Goal: Information Seeking & Learning: Understand process/instructions

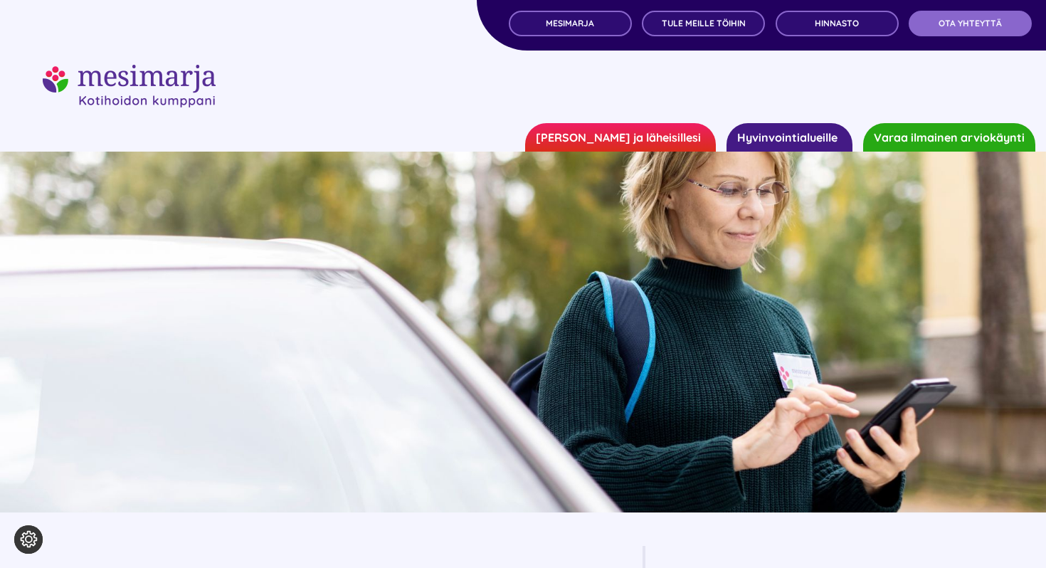
scroll to position [993, 0]
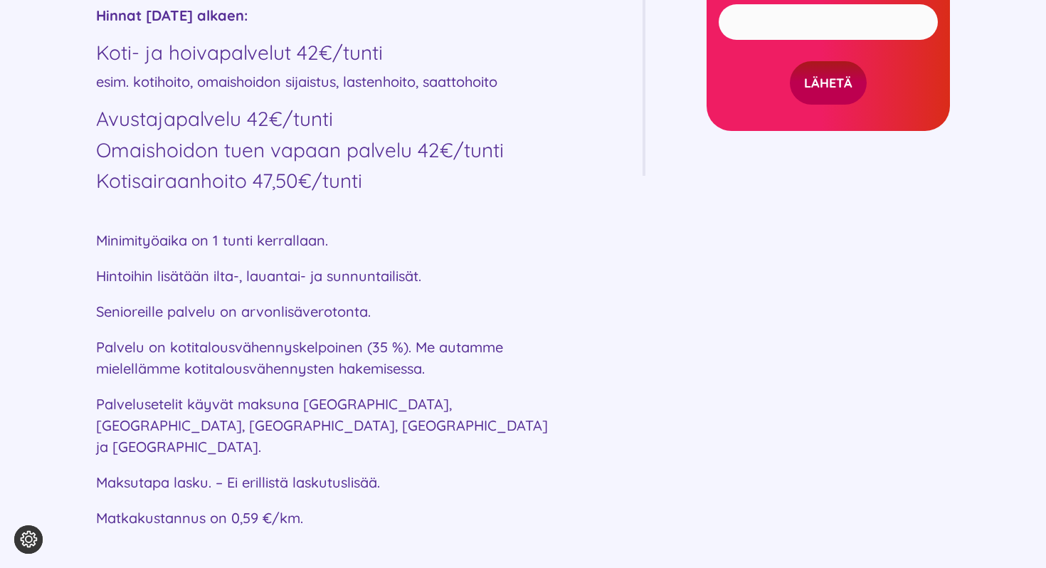
click at [531, 184] on h4 "Kotisairaanhoito 47,50€/tunti" at bounding box center [326, 181] width 461 height 24
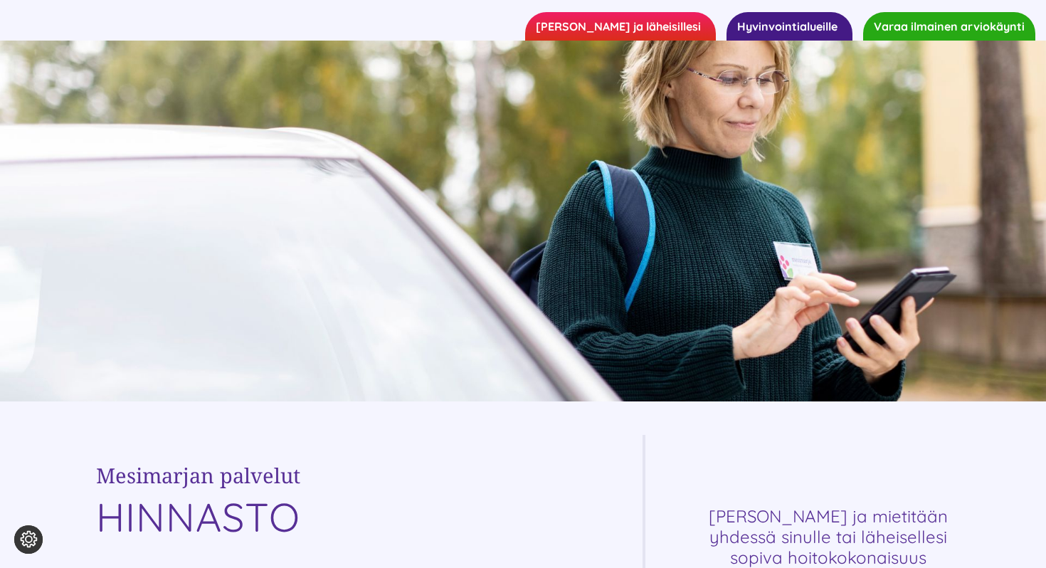
scroll to position [110, 0]
click at [646, 26] on link "[PERSON_NAME] ja läheisillesi" at bounding box center [620, 27] width 191 height 28
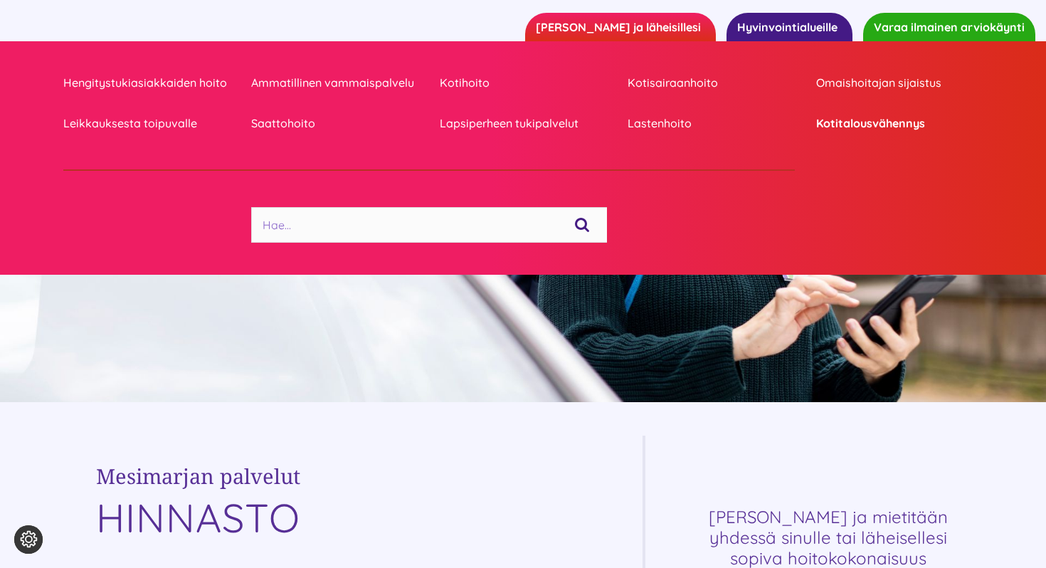
click at [866, 127] on link "Kotitalousvähennys" at bounding box center [899, 123] width 167 height 19
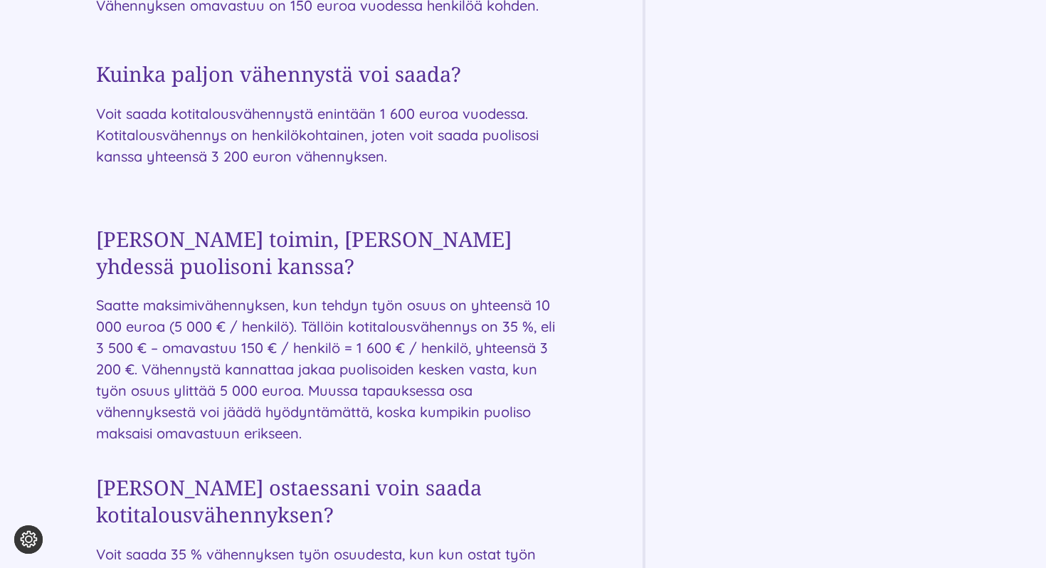
scroll to position [1253, 0]
